Goal: Task Accomplishment & Management: Manage account settings

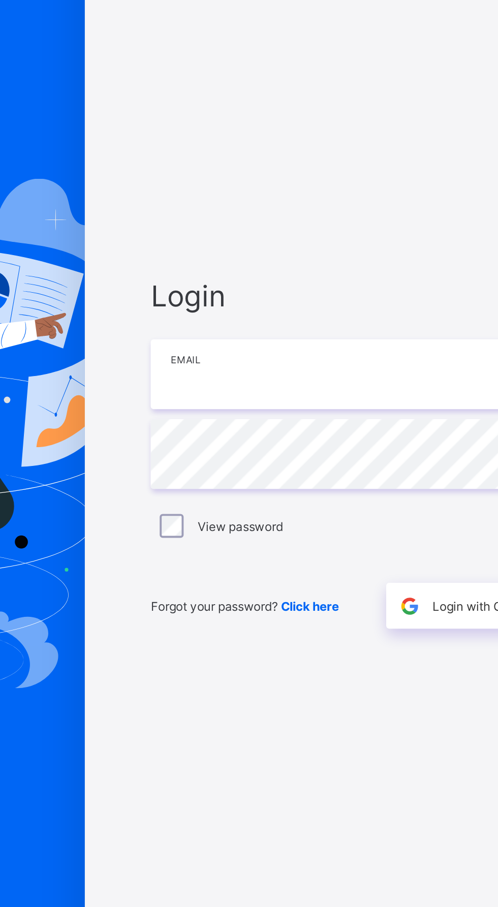
click at [235, 440] on input "email" at bounding box center [332, 423] width 264 height 36
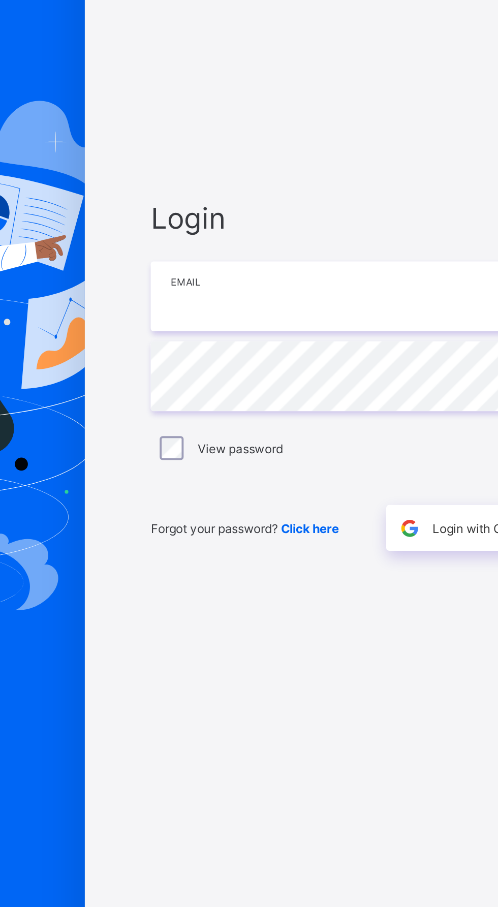
click at [224, 440] on input "email" at bounding box center [332, 423] width 264 height 36
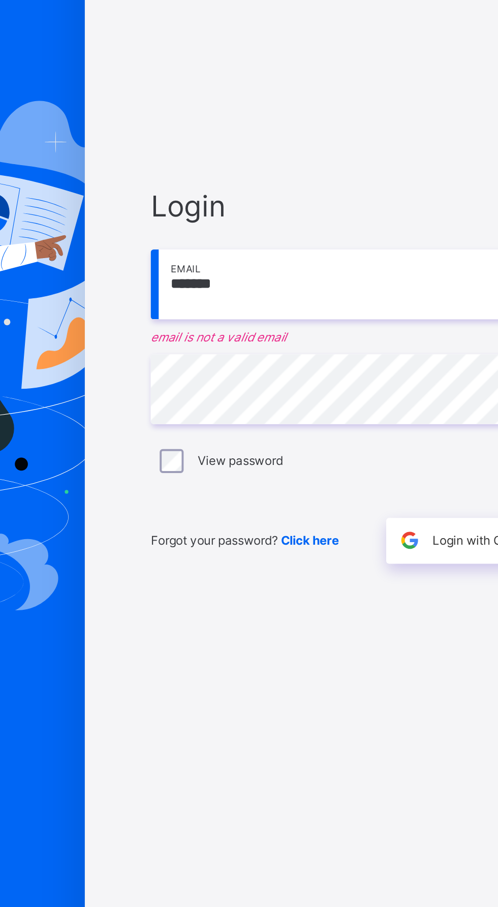
type input "**********"
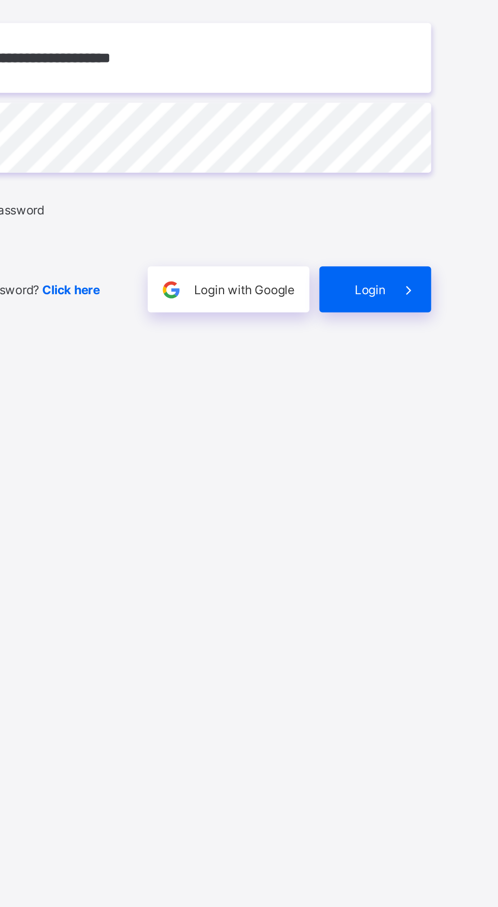
click at [437, 552] on div "Login" at bounding box center [435, 540] width 57 height 23
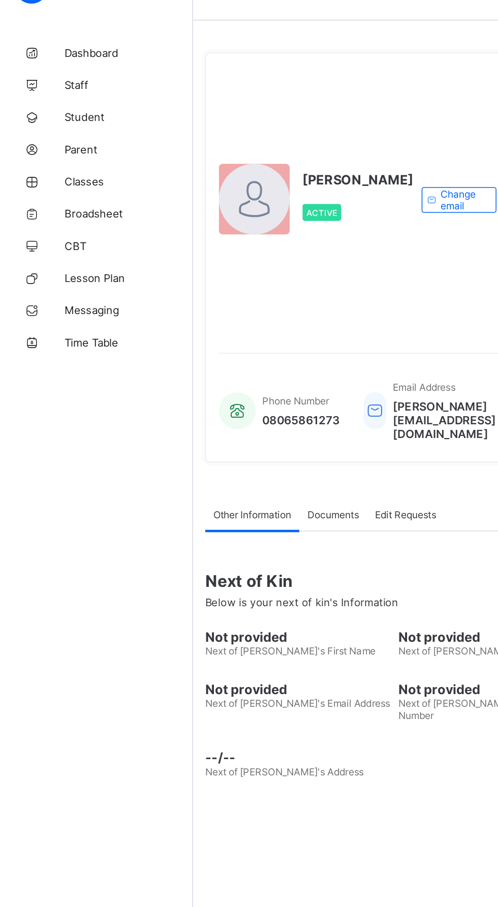
click at [50, 142] on span "Classes" at bounding box center [81, 142] width 81 height 8
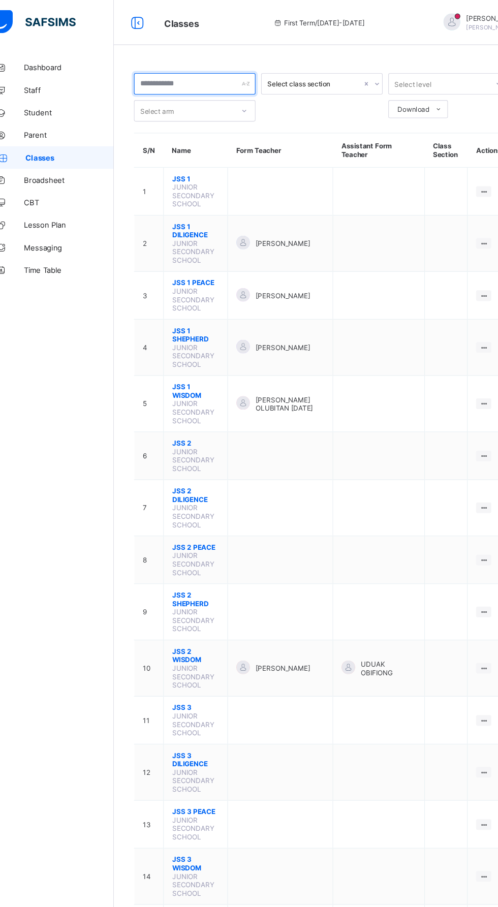
click at [169, 76] on input "text" at bounding box center [195, 75] width 110 height 19
type input "*******"
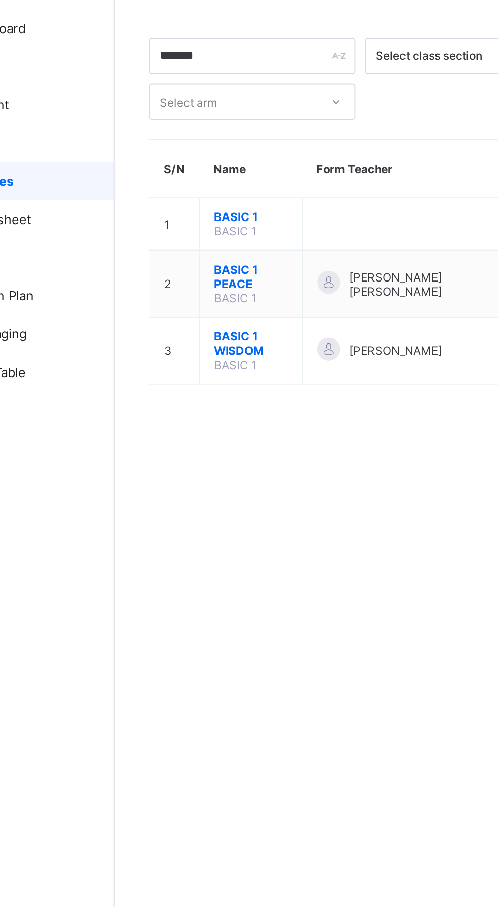
click at [179, 195] on span "BASIC 1 PEACE" at bounding box center [194, 192] width 39 height 15
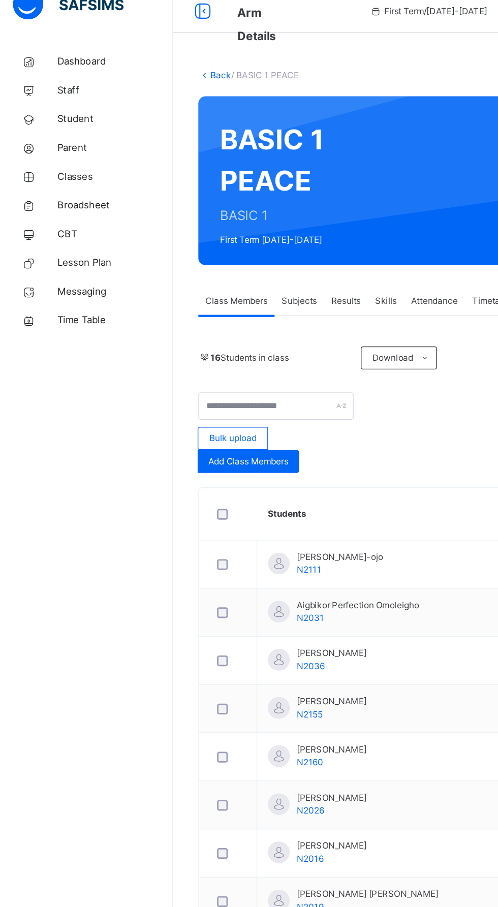
click at [106, 103] on span "Student" at bounding box center [81, 102] width 81 height 10
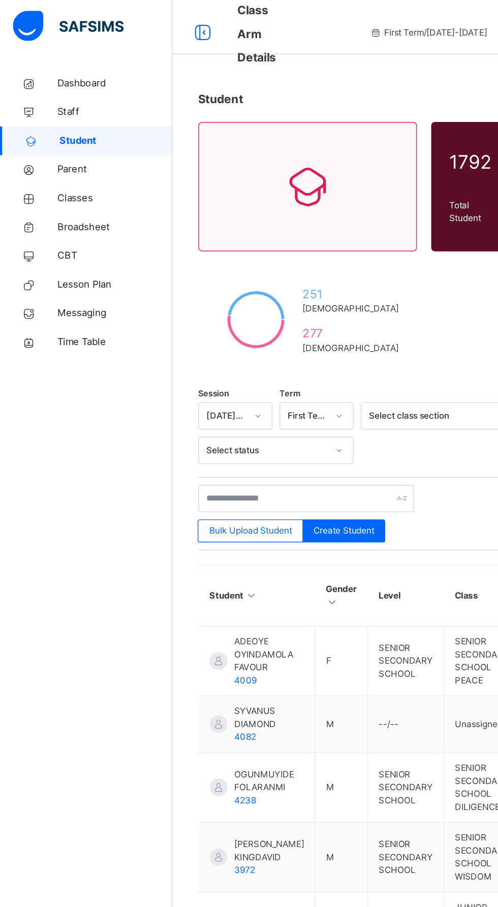
click at [91, 143] on span "Classes" at bounding box center [81, 142] width 81 height 10
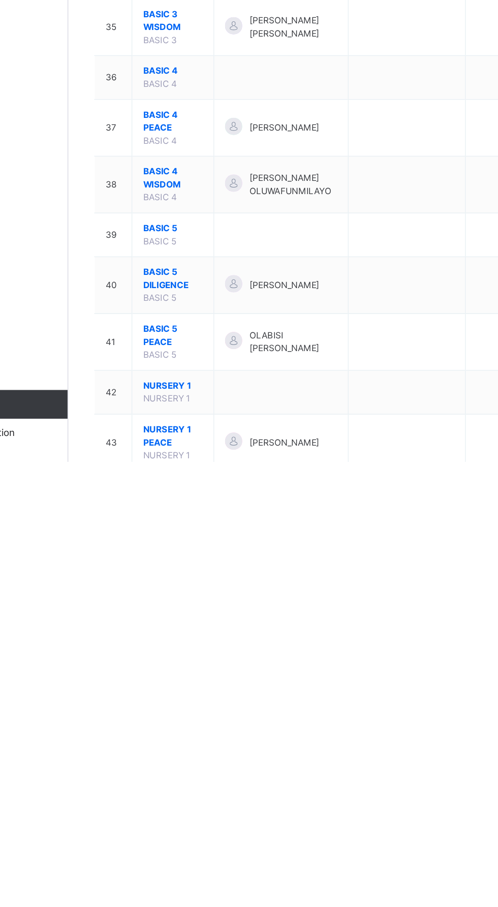
scroll to position [1275, 0]
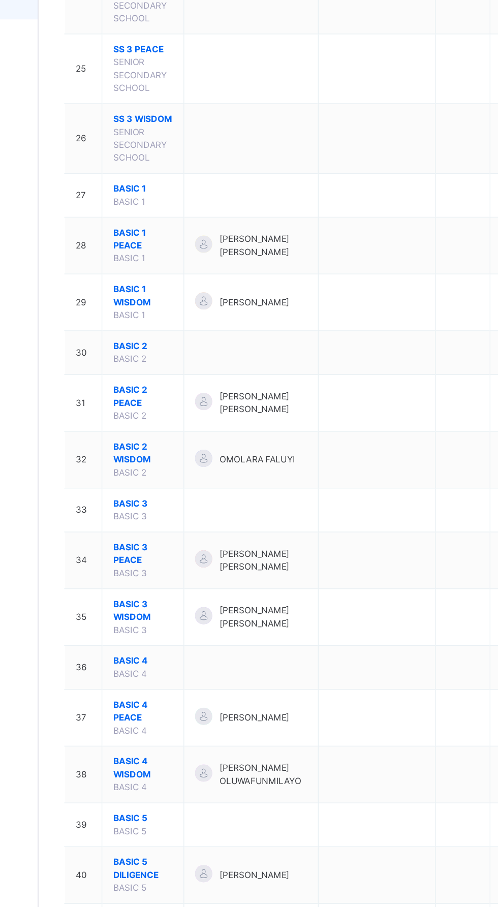
click at [183, 299] on span "BASIC 1 PEACE" at bounding box center [196, 308] width 42 height 18
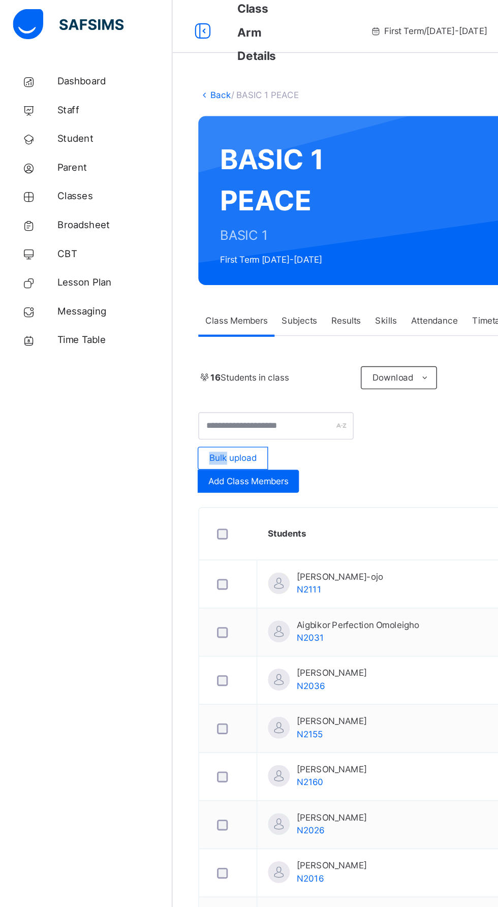
click at [94, 421] on div "Dashboard Staff Student Parent Classes Broadsheet CBT Lesson Plan Messaging Tim…" at bounding box center [61, 474] width 122 height 866
click at [91, 394] on div "Dashboard Staff Student Parent Classes Broadsheet CBT Lesson Plan Messaging Tim…" at bounding box center [61, 474] width 122 height 866
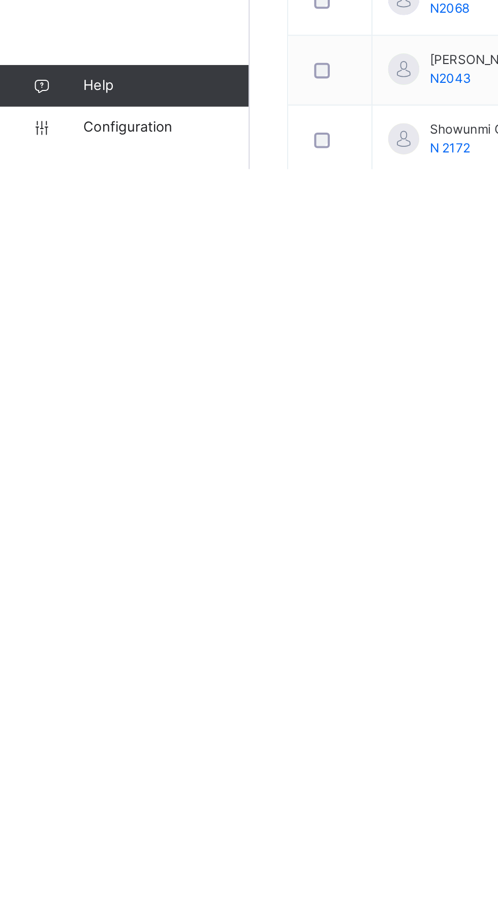
click at [60, 897] on link "Configuration" at bounding box center [60, 886] width 121 height 20
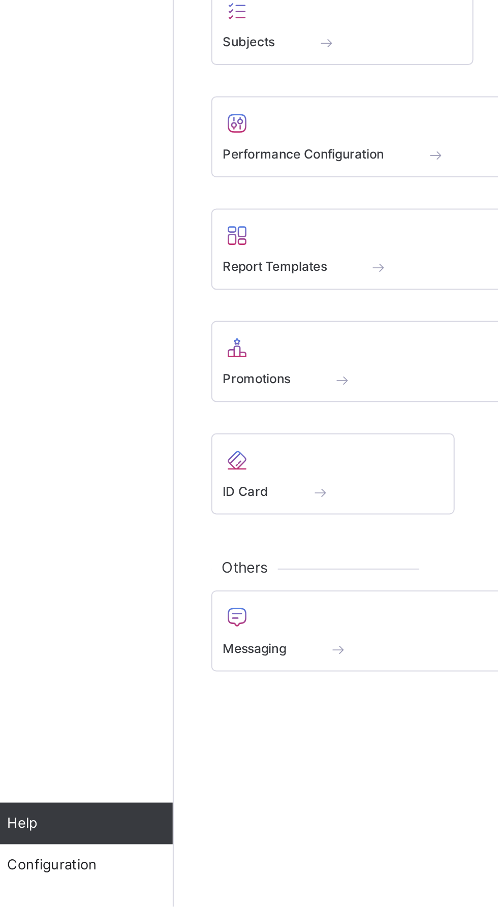
click at [159, 657] on div "Promotions" at bounding box center [215, 641] width 151 height 40
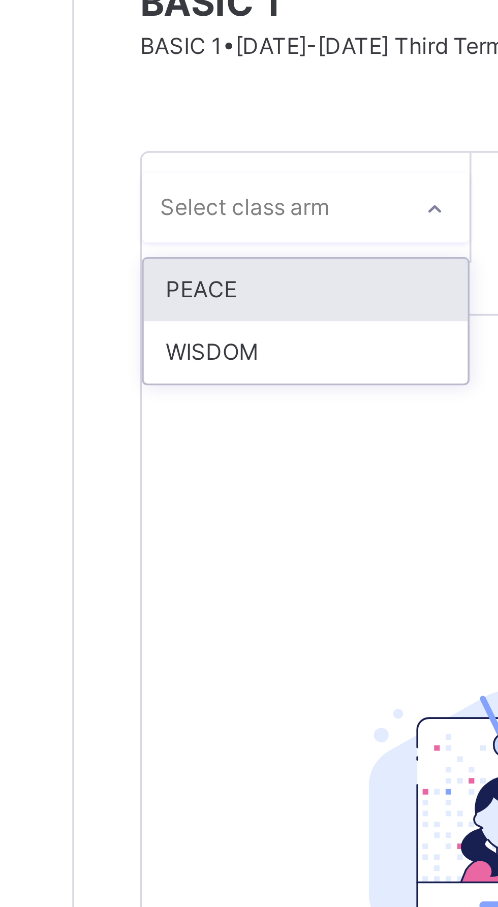
click at [168, 178] on div "PEACE" at bounding box center [186, 177] width 90 height 17
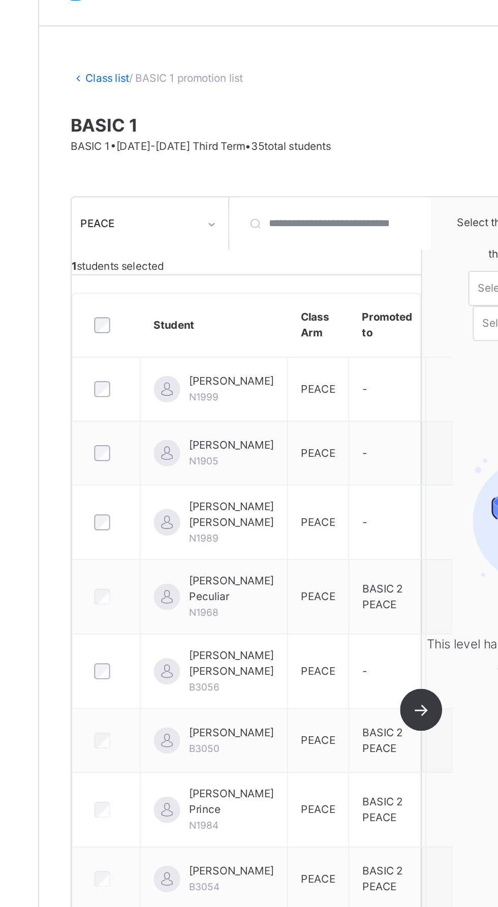
click at [113, 191] on link "CBT" at bounding box center [61, 183] width 122 height 20
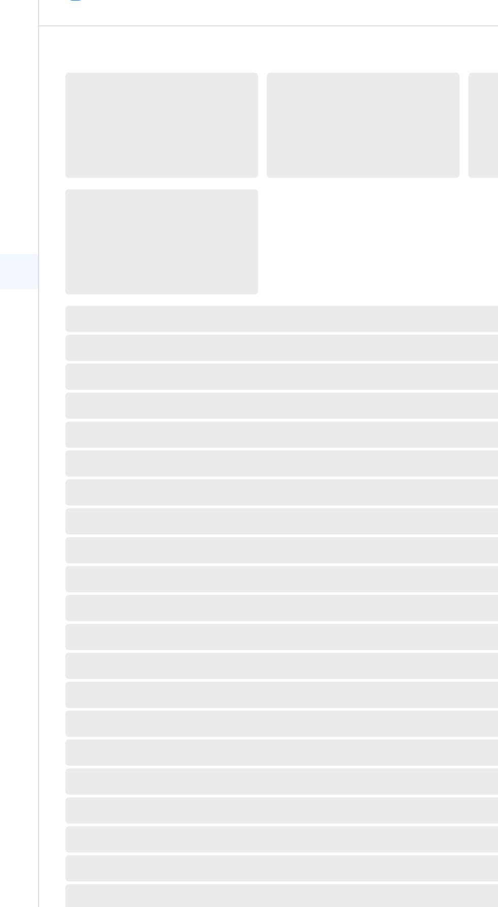
click at [163, 222] on span "‌" at bounding box center [309, 226] width 345 height 15
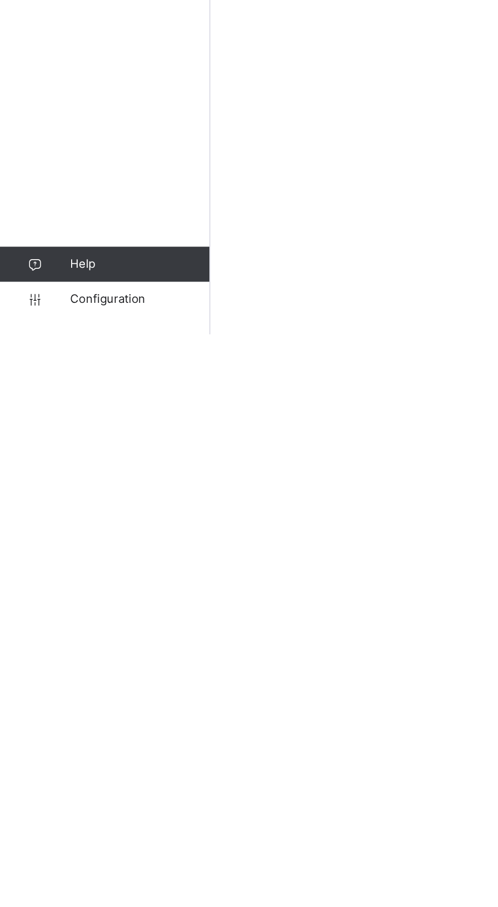
click at [54, 897] on link "Configuration" at bounding box center [60, 886] width 121 height 20
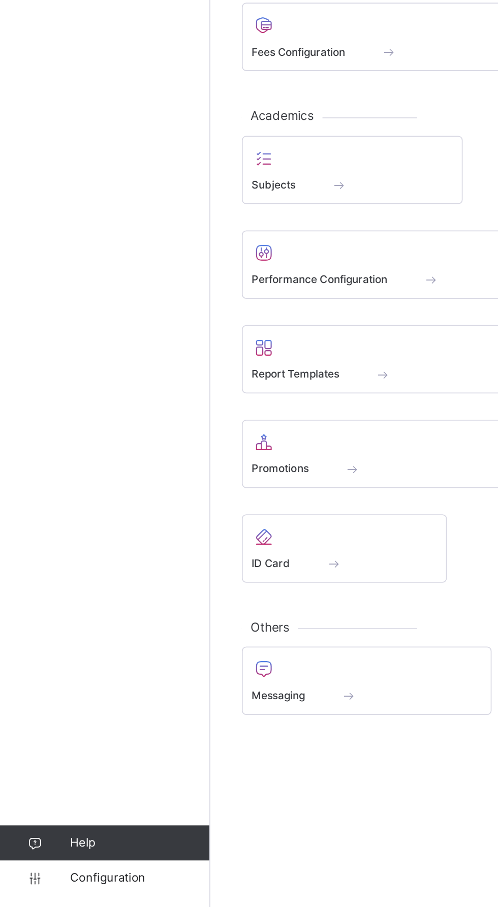
click at [201, 645] on span at bounding box center [204, 649] width 10 height 9
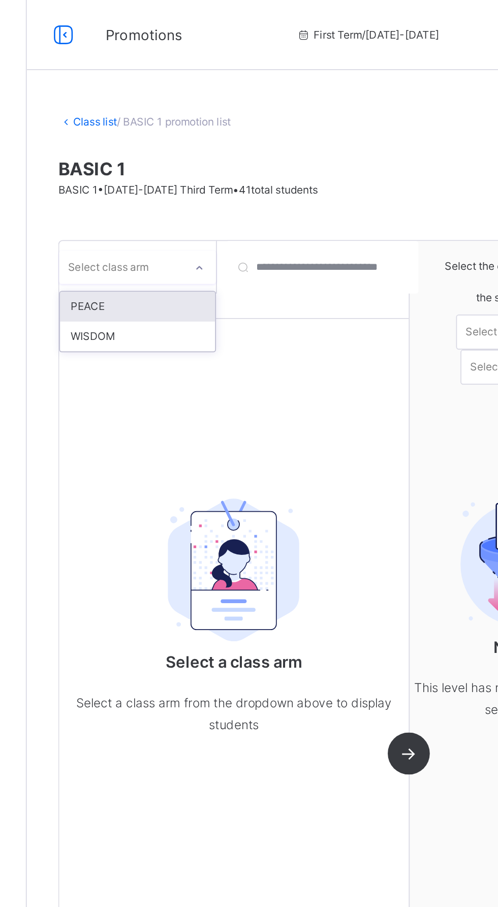
click at [209, 177] on div "PEACE" at bounding box center [186, 177] width 90 height 17
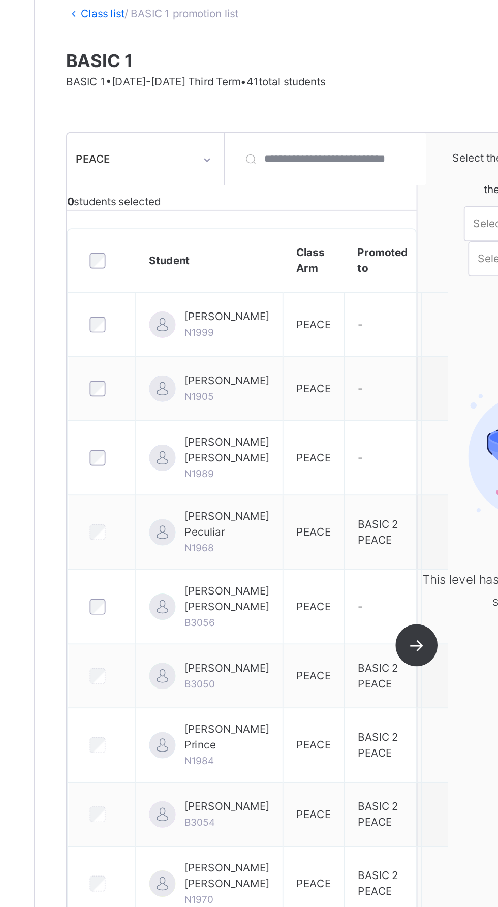
click at [170, 256] on div at bounding box center [161, 250] width 18 height 9
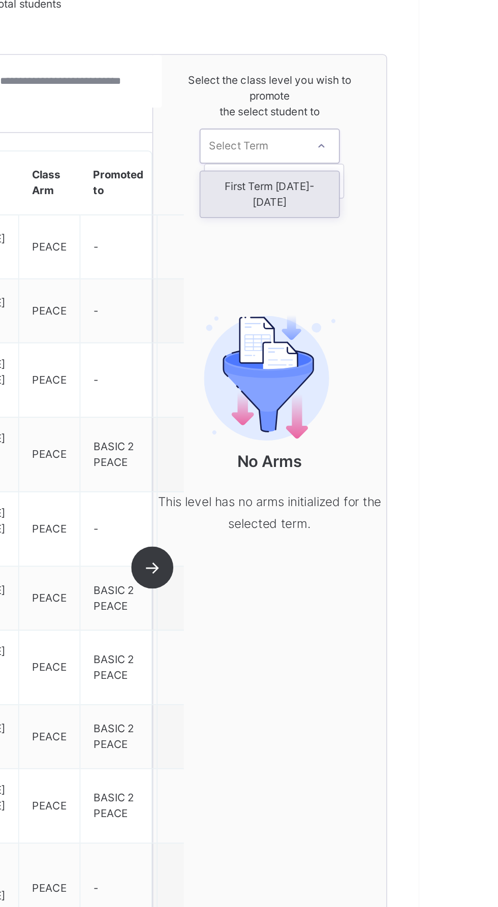
click at [420, 212] on div "First Term [DATE]-[DATE]" at bounding box center [411, 220] width 80 height 26
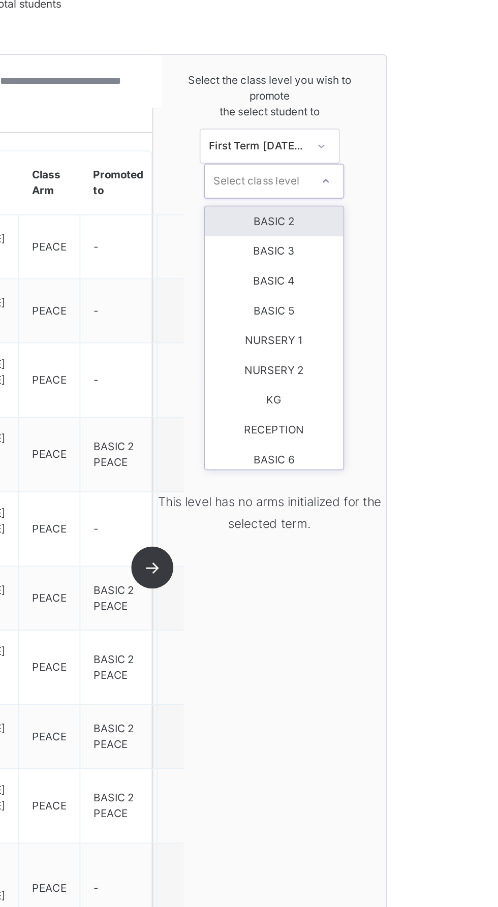
click at [434, 232] on div "BASIC 2" at bounding box center [414, 236] width 80 height 17
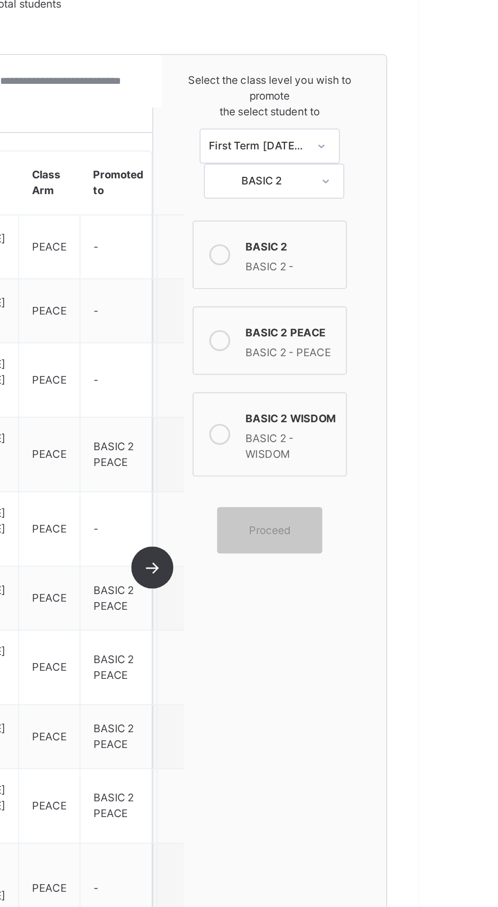
click at [383, 309] on icon at bounding box center [382, 305] width 12 height 12
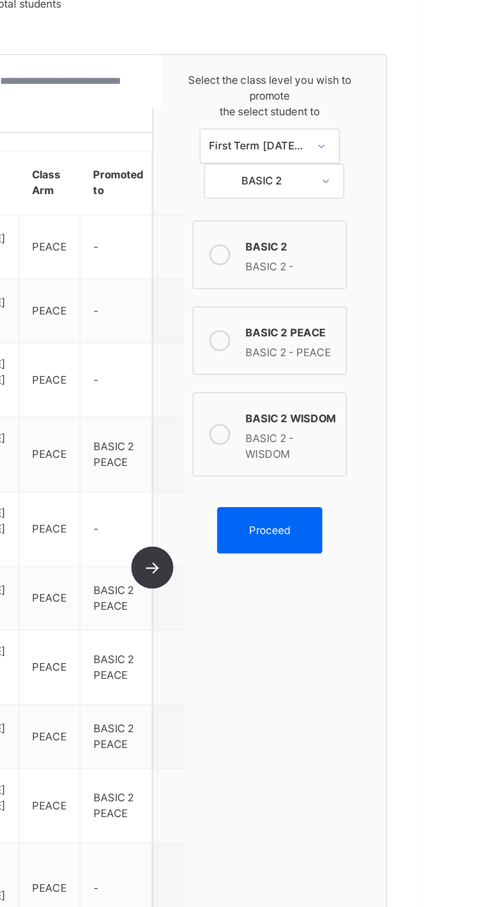
click at [419, 415] on span "Proceed" at bounding box center [411, 415] width 24 height 9
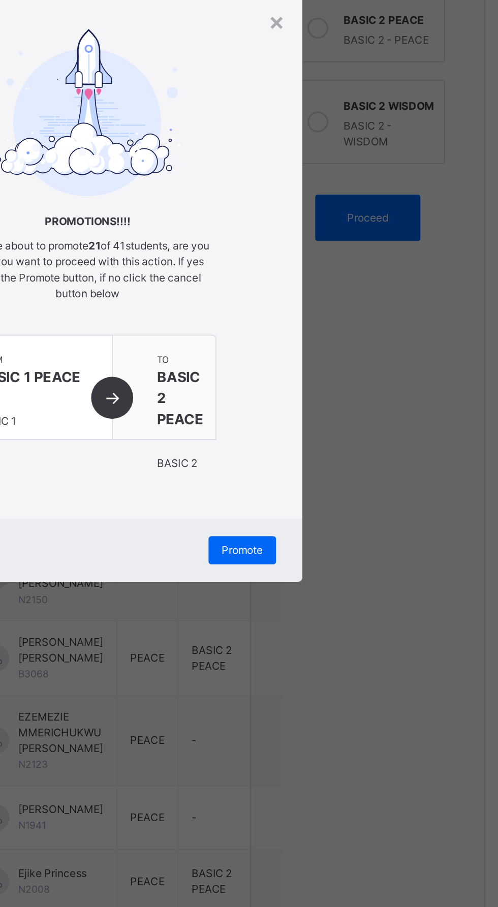
click at [351, 613] on span "Promote" at bounding box center [339, 608] width 24 height 9
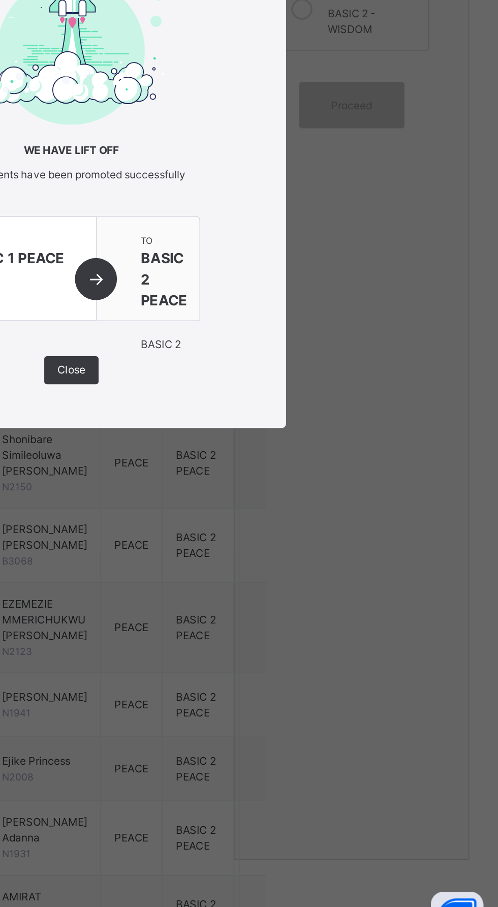
click at [264, 540] on div "from BASIC 1 PEACE BASIC 1" at bounding box center [219, 510] width 89 height 60
click at [257, 574] on span "Close" at bounding box center [249, 568] width 16 height 9
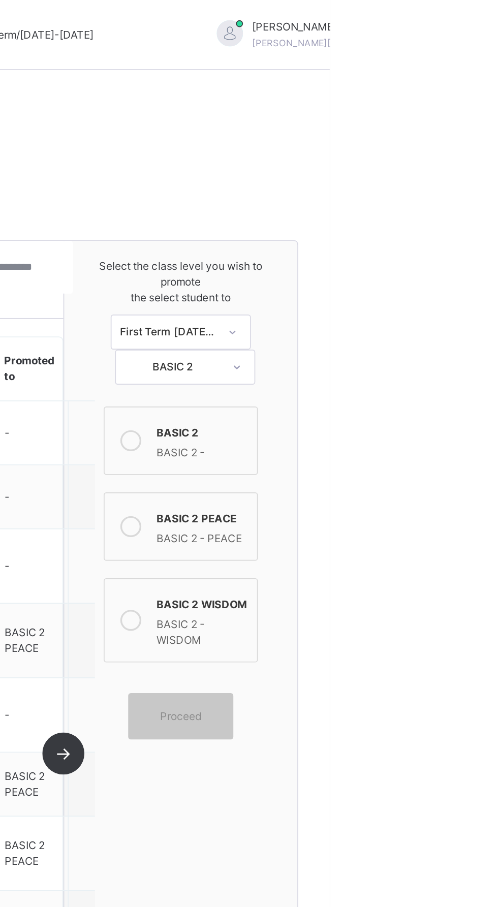
click at [437, 253] on div "BASIC 2" at bounding box center [424, 250] width 53 height 12
click at [420, 303] on div "BASIC 2 PEACE" at bounding box center [424, 300] width 53 height 12
click at [344, 457] on div "PEACE 0 students selected Student Class Arm Promoted to [PERSON_NAME] N1999 PEA…" at bounding box center [242, 496] width 203 height 713
click at [342, 436] on td "-" at bounding box center [324, 414] width 45 height 43
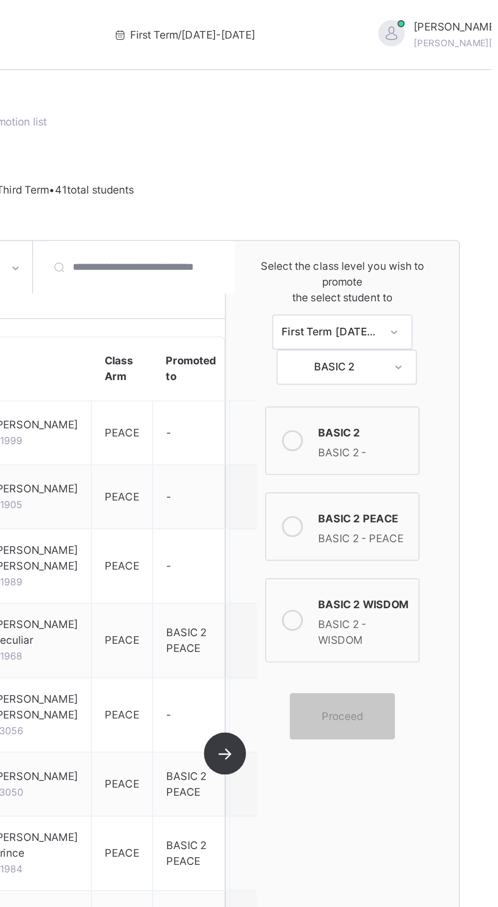
click at [435, 261] on div "BASIC 2 -" at bounding box center [424, 262] width 53 height 12
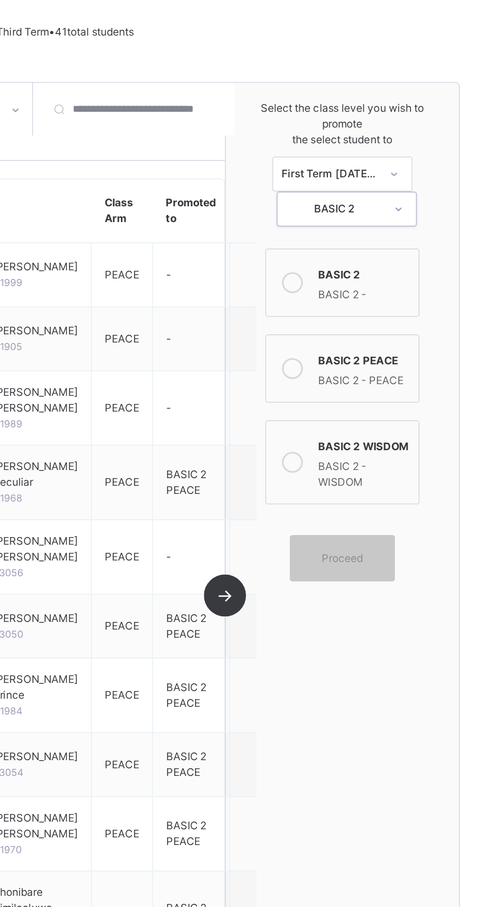
click at [443, 298] on div "BASIC 2 PEACE" at bounding box center [424, 300] width 53 height 12
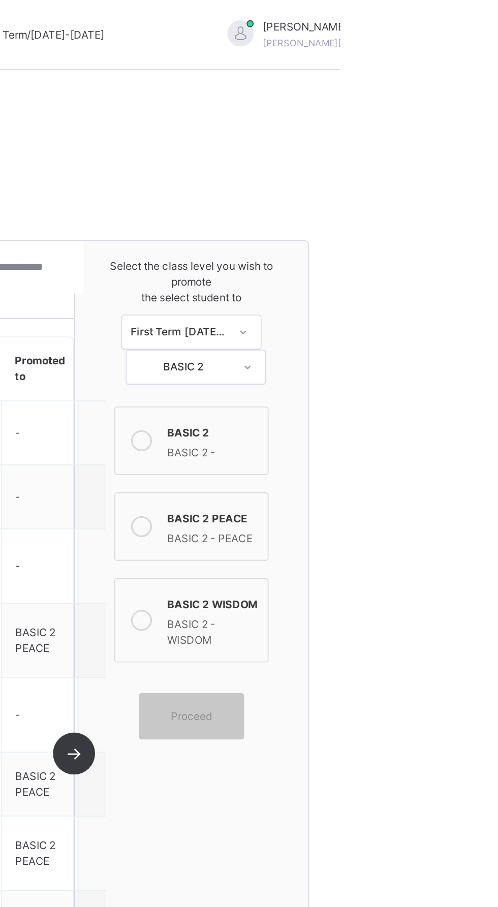
click at [423, 408] on div "Proceed" at bounding box center [411, 415] width 61 height 27
click at [427, 421] on div "Proceed" at bounding box center [411, 415] width 61 height 27
click at [428, 421] on div "Proceed" at bounding box center [411, 415] width 61 height 27
click at [425, 415] on span "Proceed" at bounding box center [412, 415] width 46 height 9
click at [428, 421] on div "Proceed" at bounding box center [411, 415] width 61 height 27
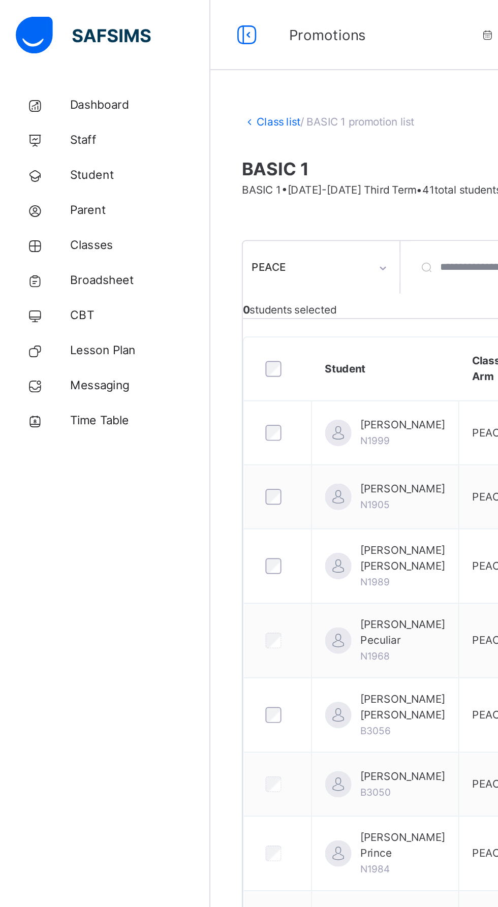
click at [94, 144] on span "Classes" at bounding box center [81, 142] width 81 height 10
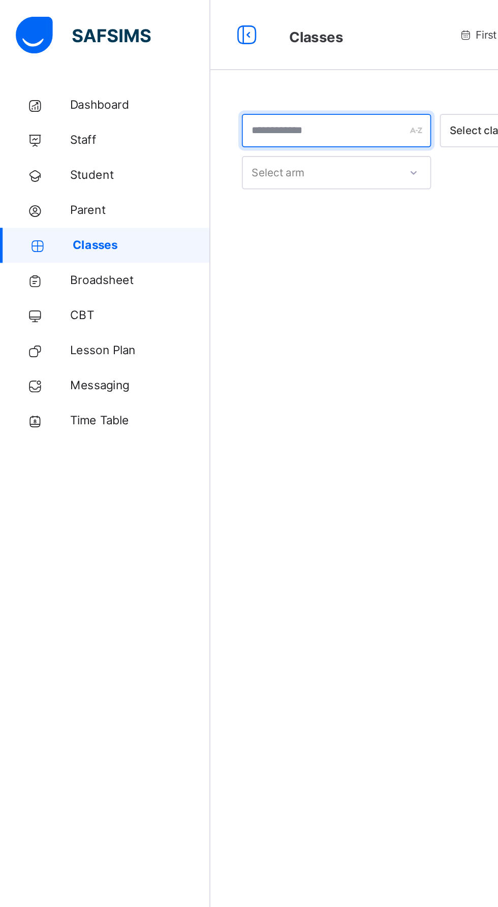
click at [168, 76] on input "text" at bounding box center [195, 75] width 110 height 19
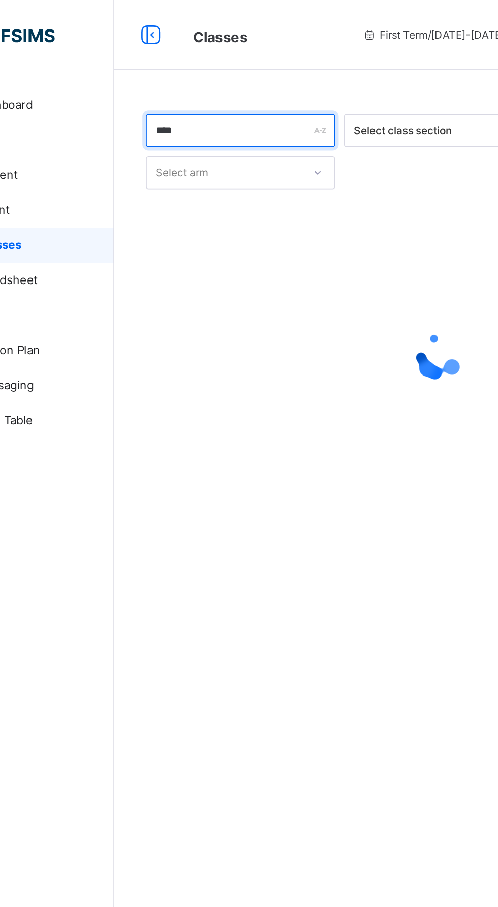
type input "*****"
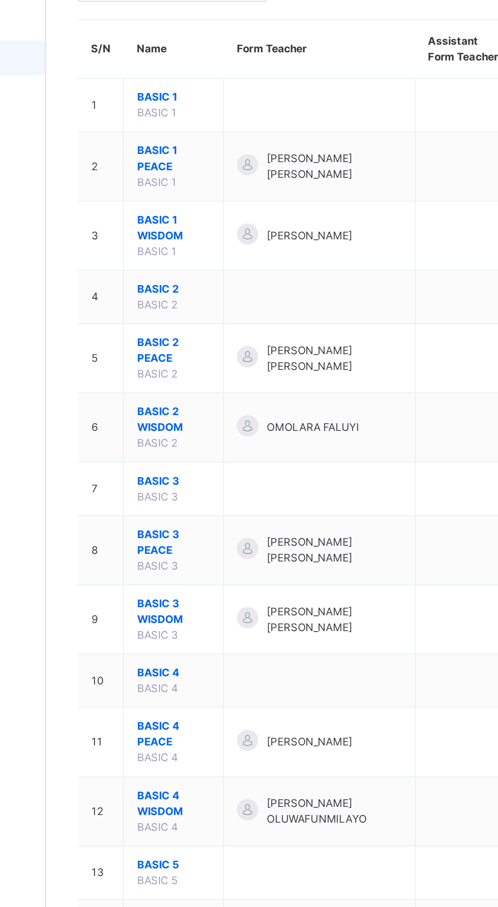
click at [186, 314] on span "BASIC 2 PEACE" at bounding box center [196, 312] width 42 height 18
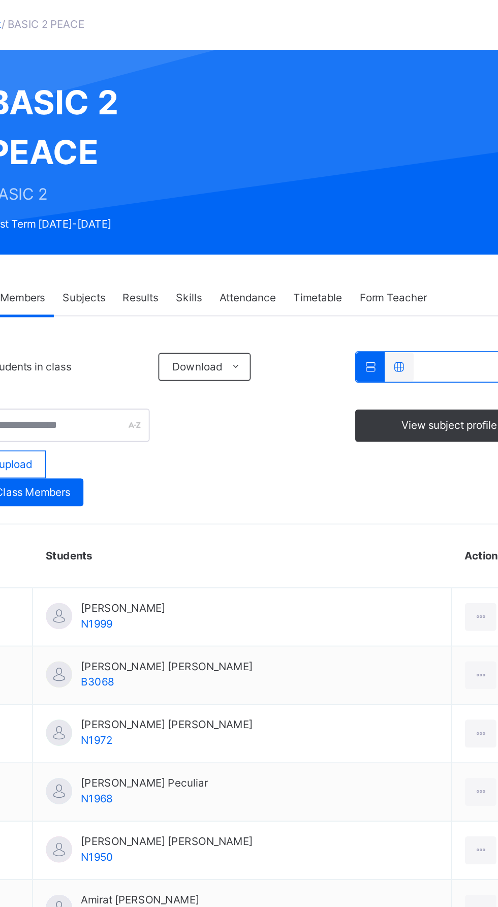
click at [375, 404] on td "[PERSON_NAME] Hibatullah N1999" at bounding box center [304, 416] width 244 height 34
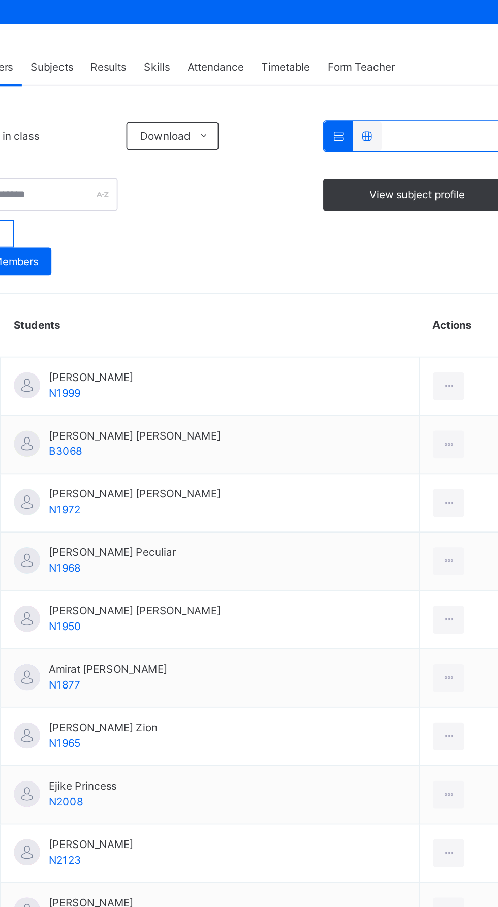
click at [436, 480] on div at bounding box center [443, 484] width 19 height 16
click at [0, 0] on div "Remove from Class" at bounding box center [0, 0] width 0 height 0
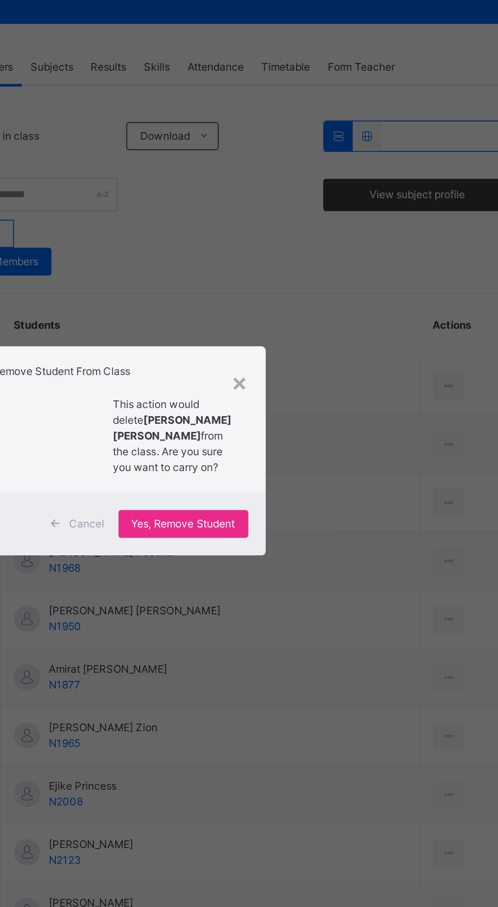
click at [319, 501] on span "Yes, Remove Student" at bounding box center [288, 496] width 60 height 9
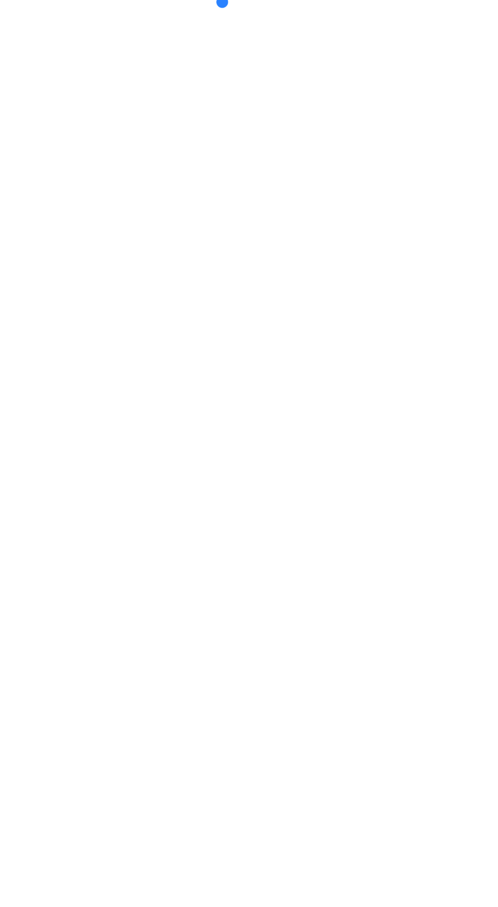
click at [339, 640] on div "Back / BASIC 2 PEACE" at bounding box center [310, 453] width 376 height 907
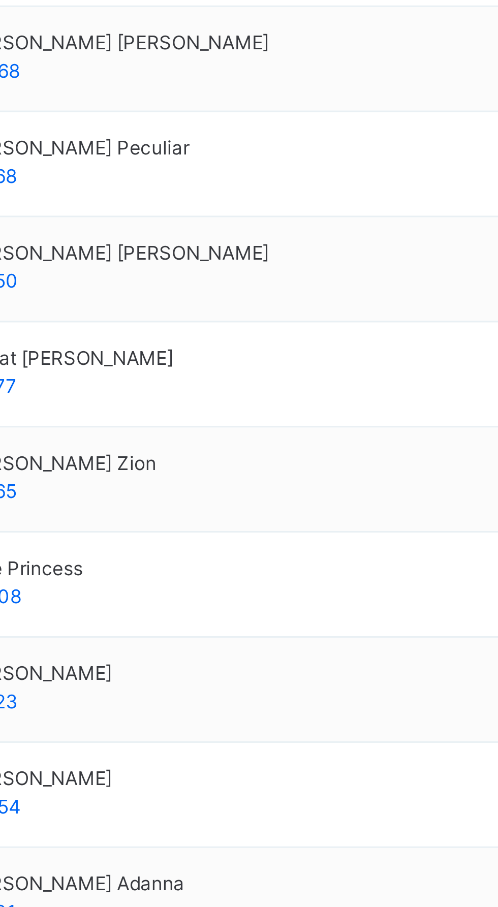
click at [439, 722] on icon at bounding box center [443, 722] width 9 height 9
click at [0, 0] on div "Remove from Class" at bounding box center [0, 0] width 0 height 0
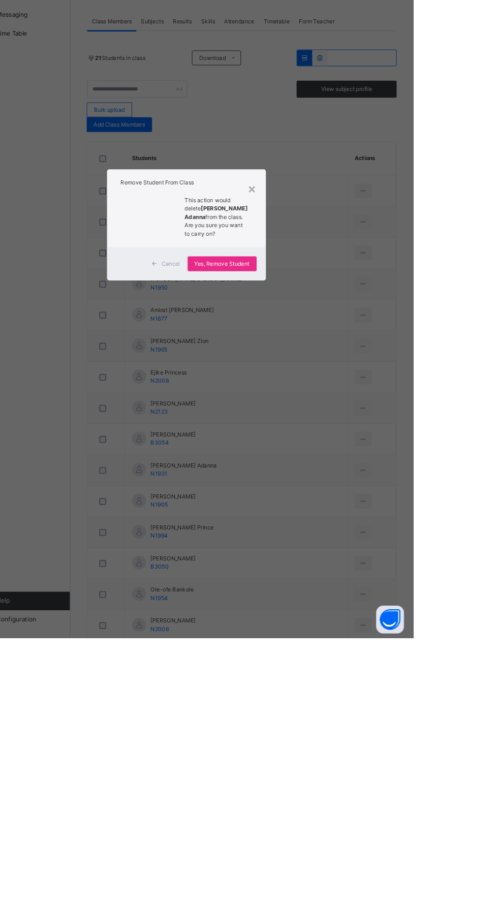
click at [441, 749] on div "× Remove Student From Class This action would delete [PERSON_NAME] from the cla…" at bounding box center [249, 453] width 498 height 907
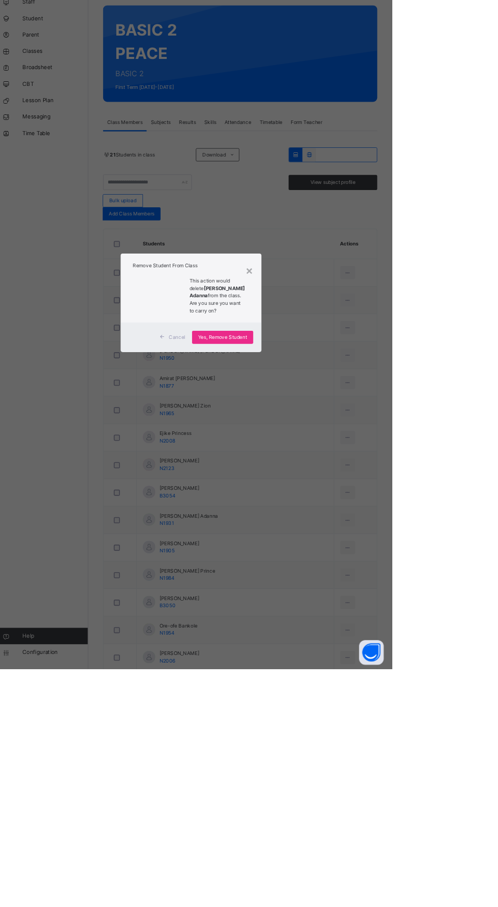
click at [319, 501] on span "Yes, Remove Student" at bounding box center [288, 496] width 60 height 9
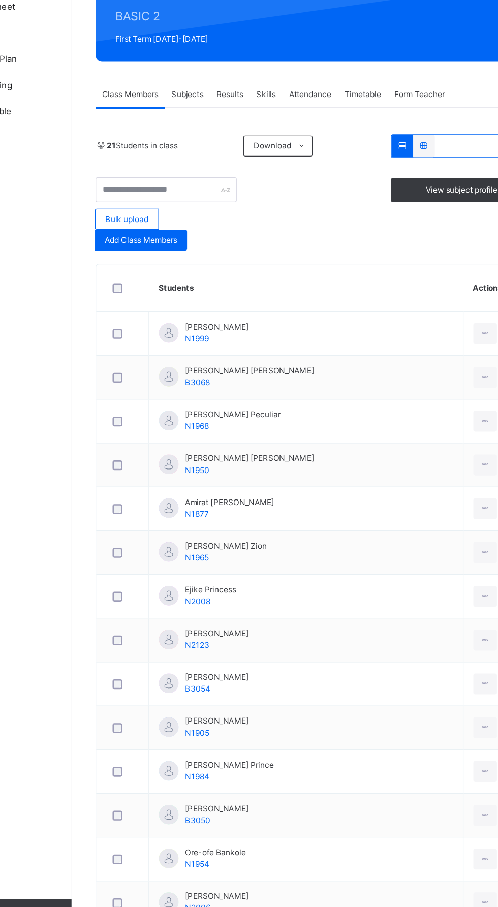
click at [439, 518] on icon at bounding box center [443, 518] width 9 height 9
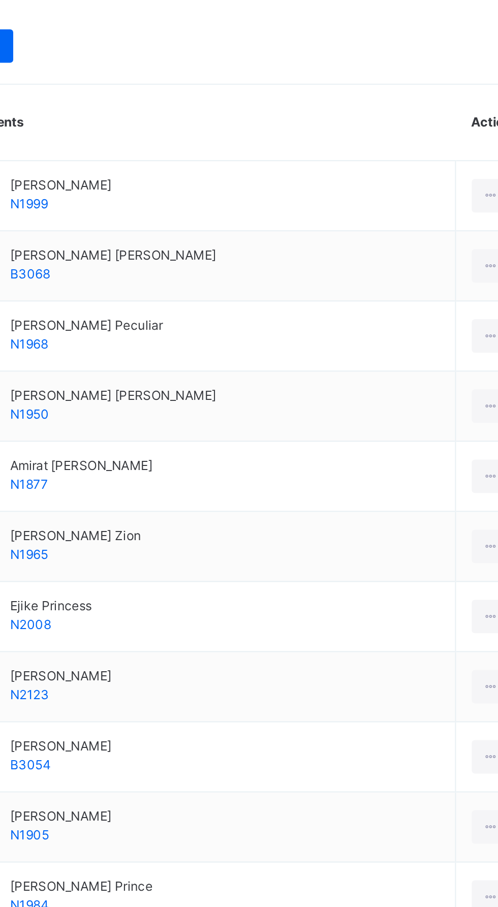
click at [0, 0] on div "Remove from Class" at bounding box center [0, 0] width 0 height 0
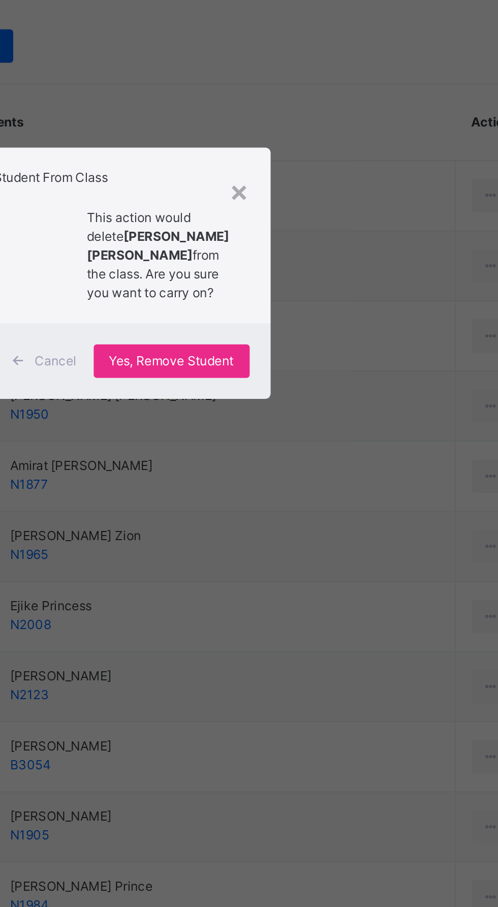
click at [319, 501] on span "Yes, Remove Student" at bounding box center [288, 496] width 60 height 9
